Goal: Information Seeking & Learning: Find contact information

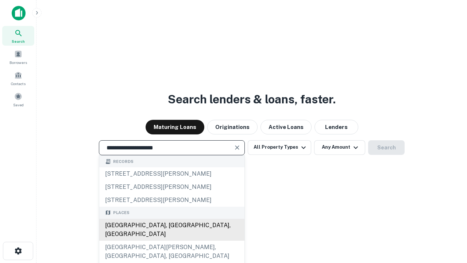
click at [171, 240] on div "Santa Monica, CA, USA" at bounding box center [171, 229] width 145 height 22
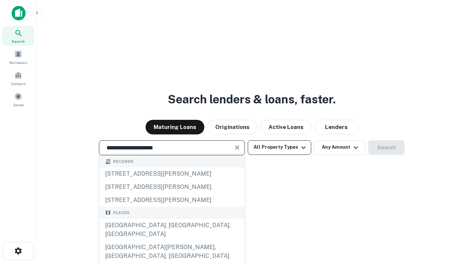
type input "**********"
click at [279, 147] on button "All Property Types" at bounding box center [279, 147] width 63 height 15
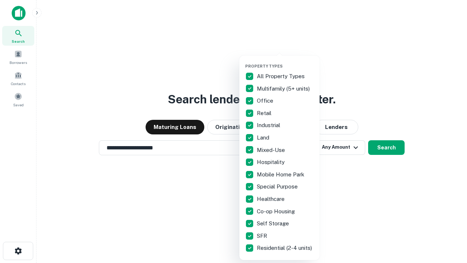
click at [285, 61] on button "button" at bounding box center [285, 61] width 80 height 0
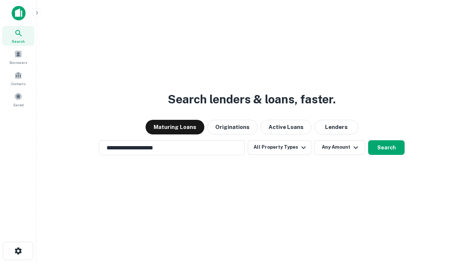
scroll to position [4, 88]
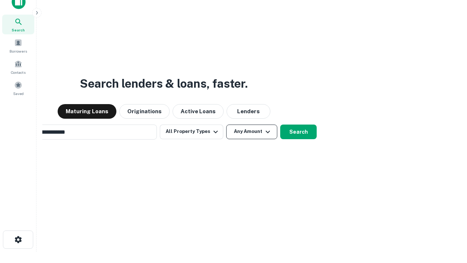
click at [226, 124] on button "Any Amount" at bounding box center [251, 131] width 51 height 15
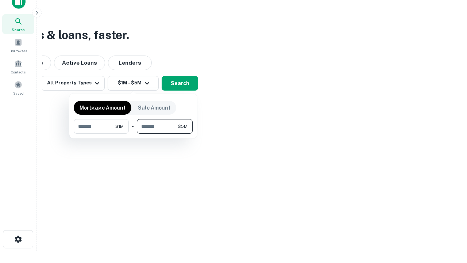
type input "*******"
click at [133, 134] on button "button" at bounding box center [133, 134] width 119 height 0
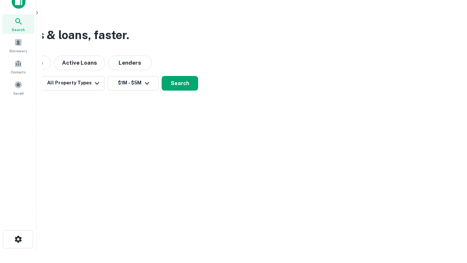
scroll to position [4, 135]
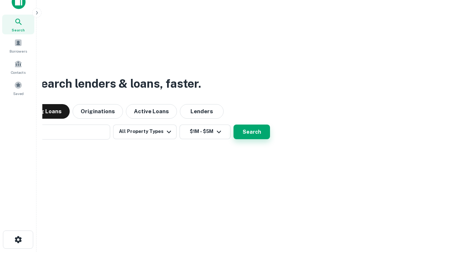
click at [233, 124] on button "Search" at bounding box center [251, 131] width 36 height 15
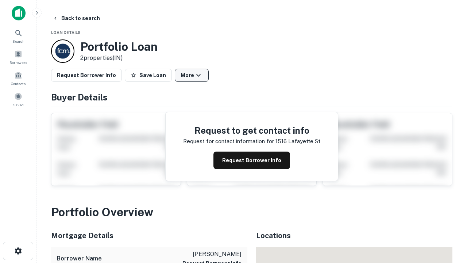
click at [192, 75] on button "More" at bounding box center [192, 75] width 34 height 13
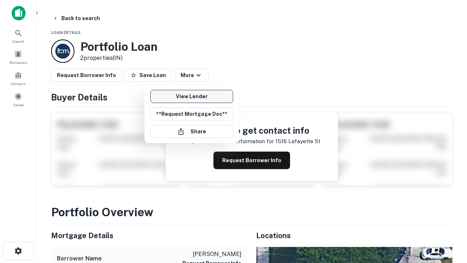
click at [192, 96] on link "View Lender" at bounding box center [191, 96] width 83 height 13
